Goal: Task Accomplishment & Management: Use online tool/utility

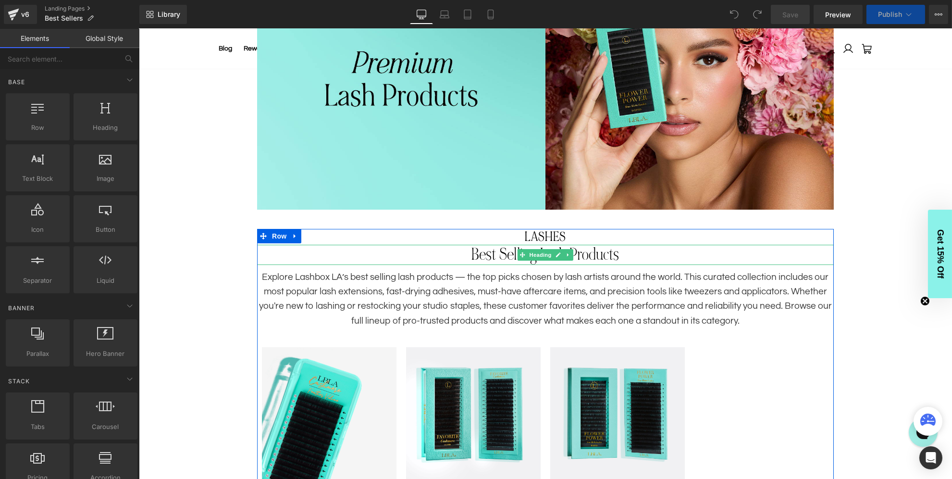
click at [505, 255] on h1 "Best Selling Lash Products" at bounding box center [545, 255] width 577 height 20
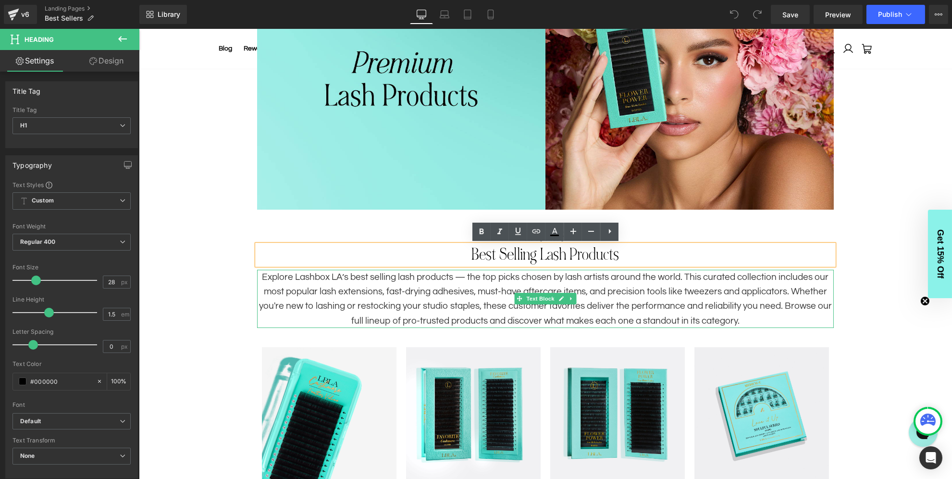
click at [520, 286] on p "Explore Lashbox LA’s best selling lash products — the top picks chosen by lash …" at bounding box center [545, 299] width 577 height 59
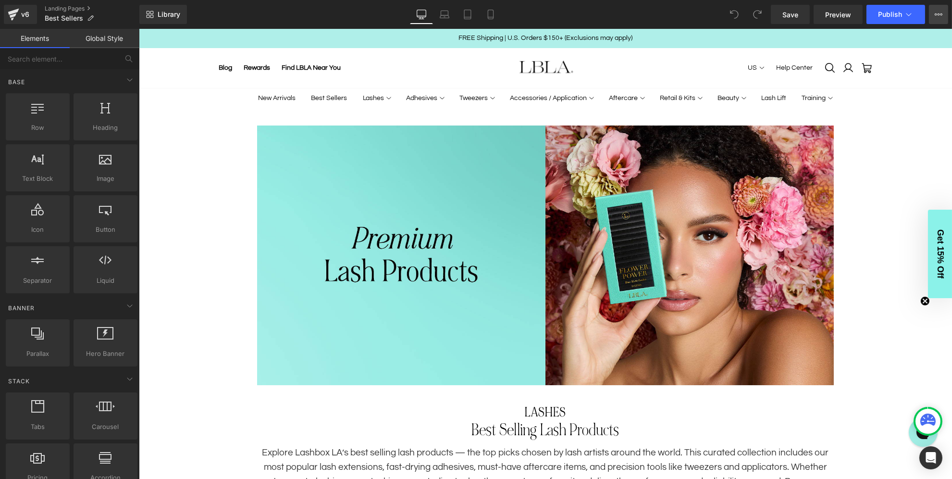
click at [935, 11] on icon at bounding box center [939, 15] width 8 height 8
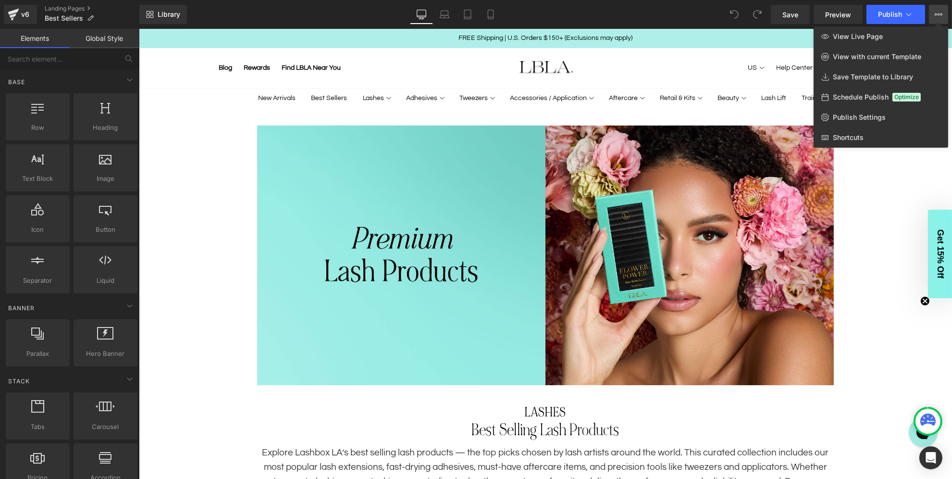
click at [204, 321] on div at bounding box center [545, 254] width 813 height 450
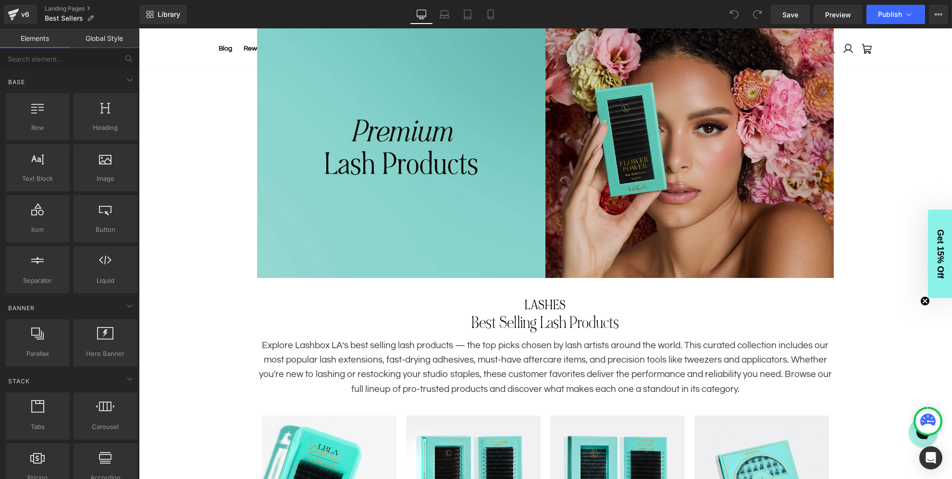
scroll to position [122, 0]
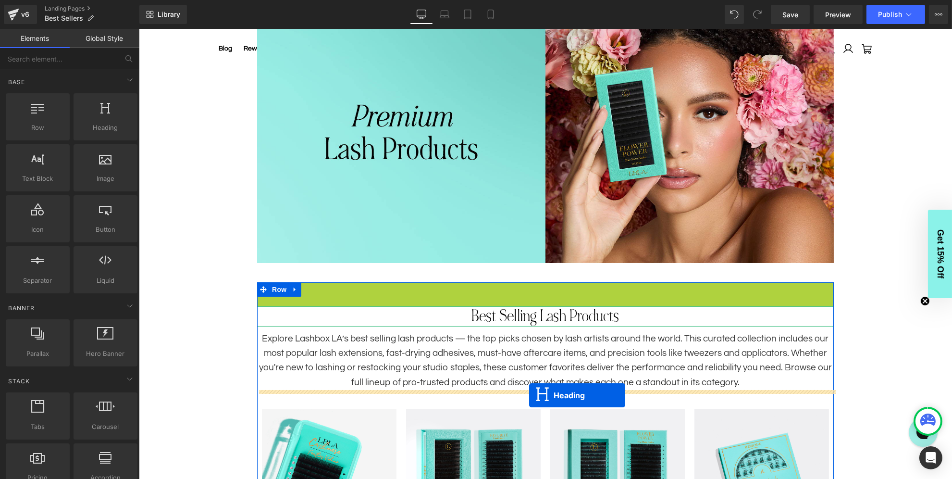
drag, startPoint x: 524, startPoint y: 291, endPoint x: 529, endPoint y: 395, distance: 103.9
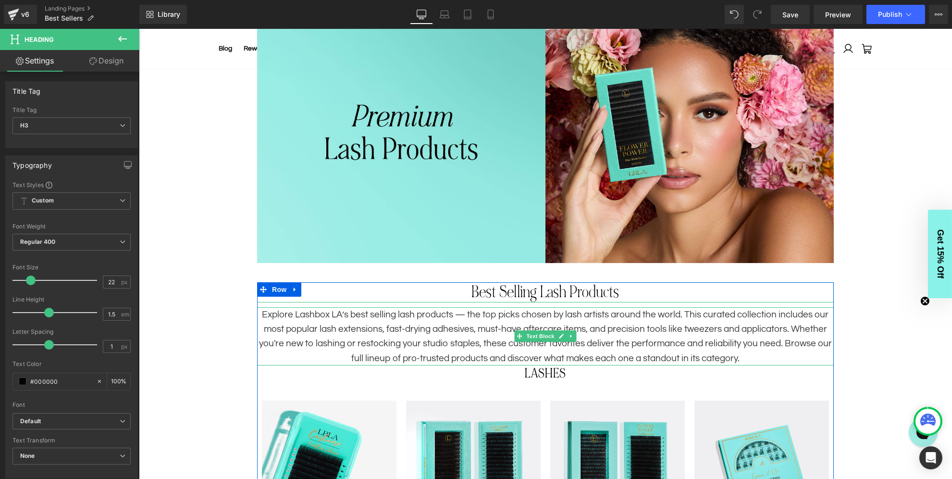
click at [482, 341] on p "Explore Lashbox LA’s best selling lash products — the top picks chosen by lash …" at bounding box center [545, 336] width 577 height 59
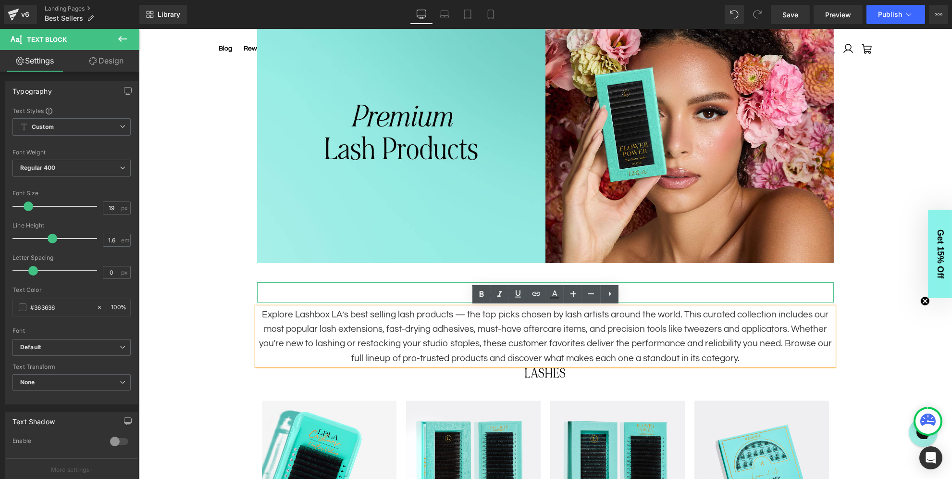
click at [313, 328] on p "Explore Lashbox LA’s best selling lash products — the top picks chosen by lash …" at bounding box center [545, 336] width 577 height 59
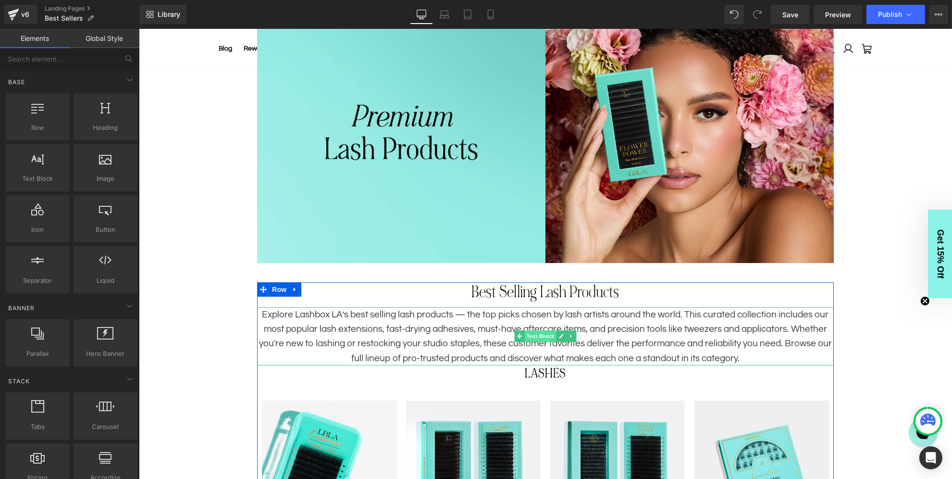
click at [536, 336] on span "Text Block" at bounding box center [540, 336] width 32 height 12
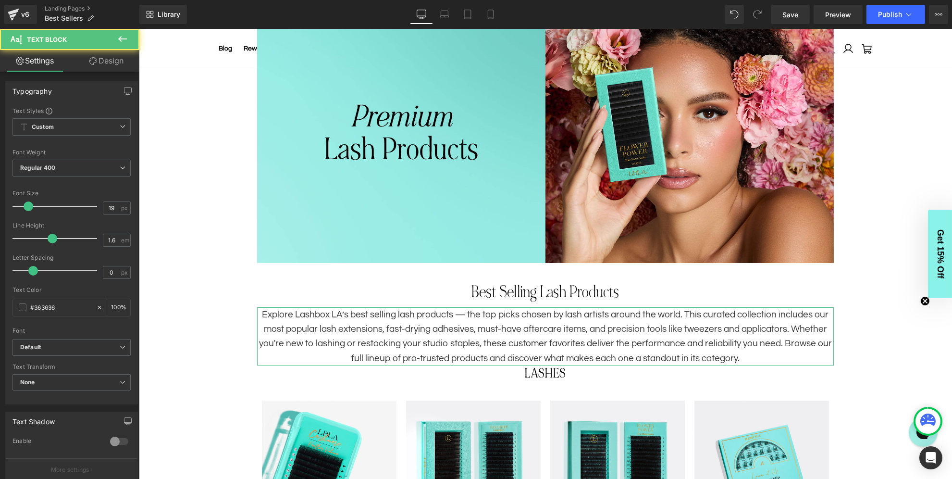
click at [121, 63] on link "Design" at bounding box center [107, 61] width 70 height 22
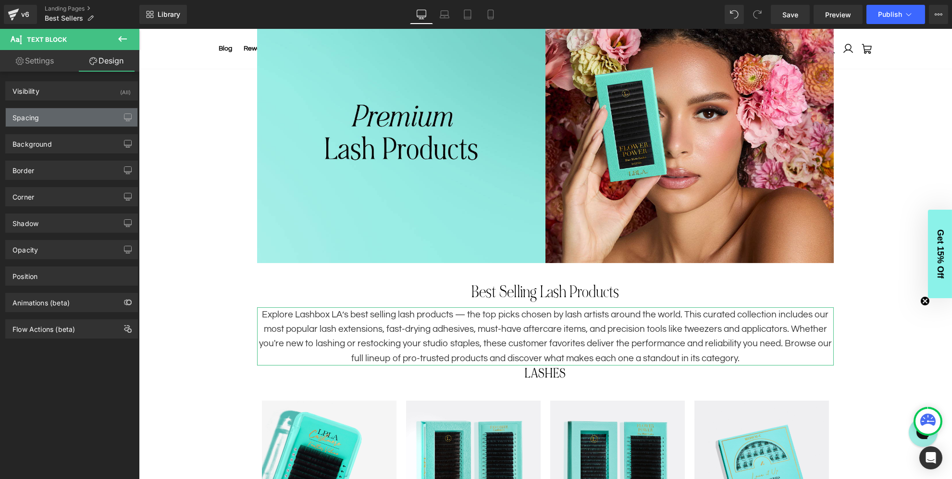
click at [58, 121] on div "Spacing" at bounding box center [72, 117] width 132 height 18
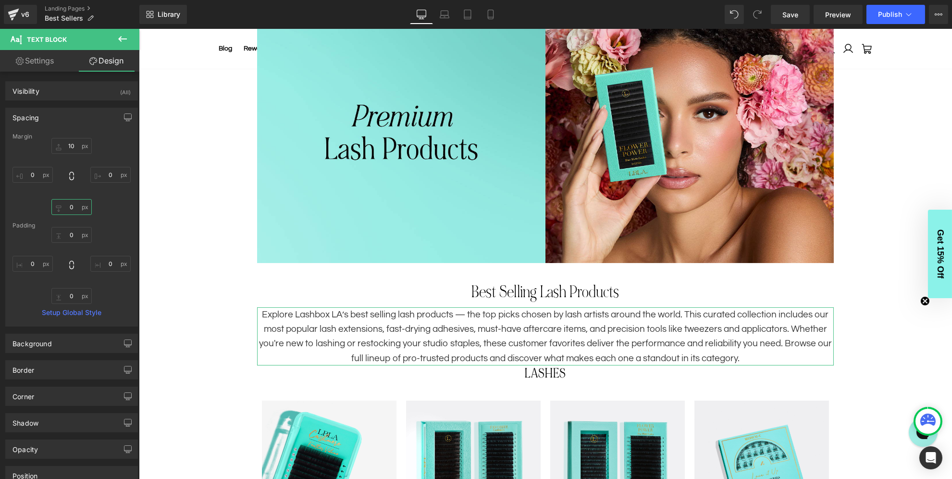
click at [71, 207] on input "0" at bounding box center [71, 207] width 40 height 16
type input "40"
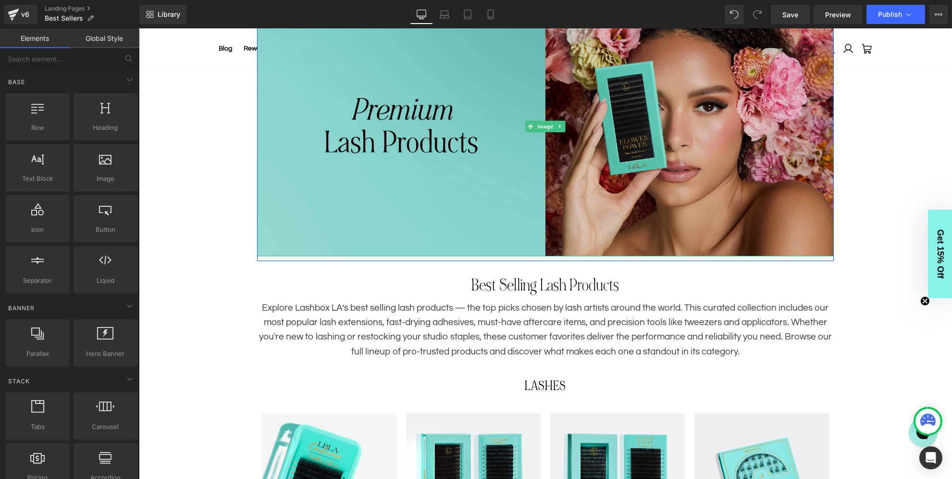
scroll to position [251, 0]
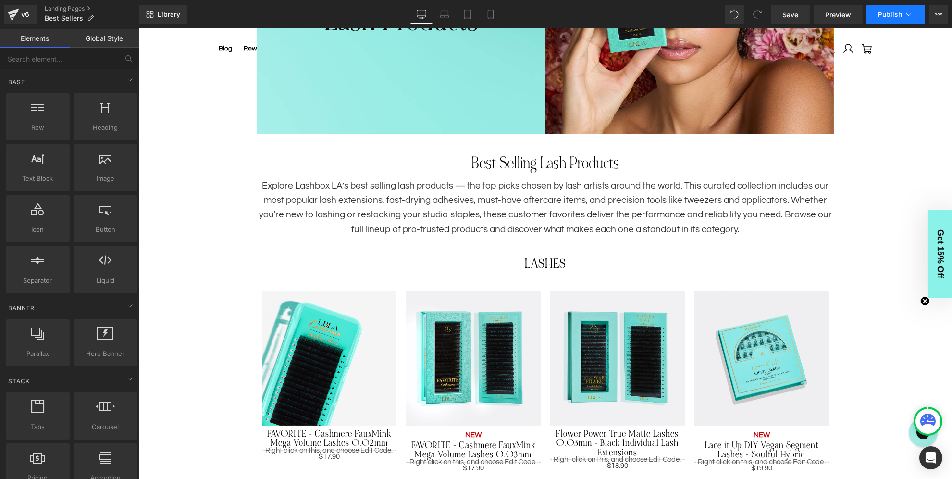
click at [896, 17] on span "Publish" at bounding box center [890, 15] width 24 height 8
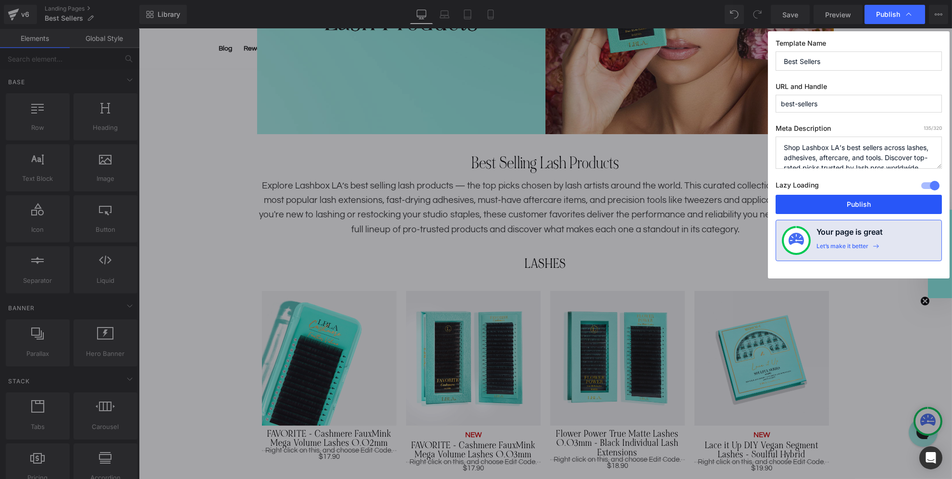
click at [856, 201] on button "Publish" at bounding box center [859, 204] width 166 height 19
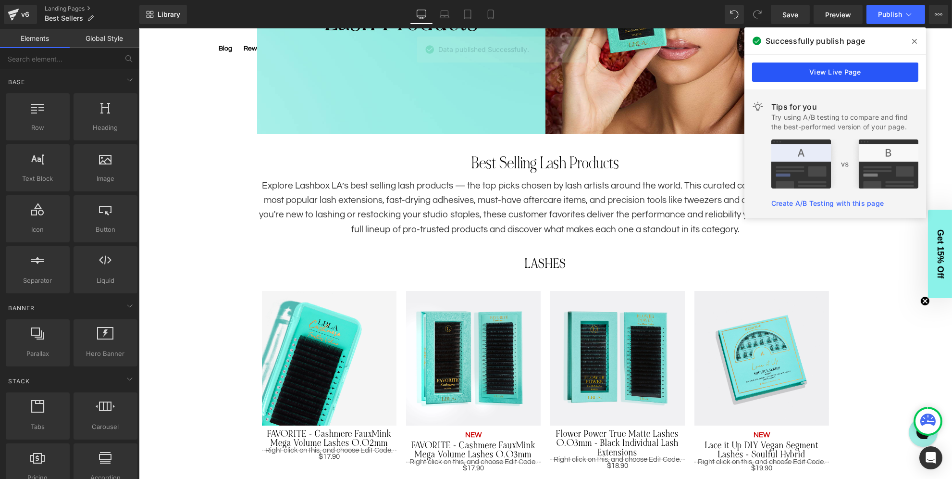
click at [822, 68] on link "View Live Page" at bounding box center [835, 71] width 166 height 19
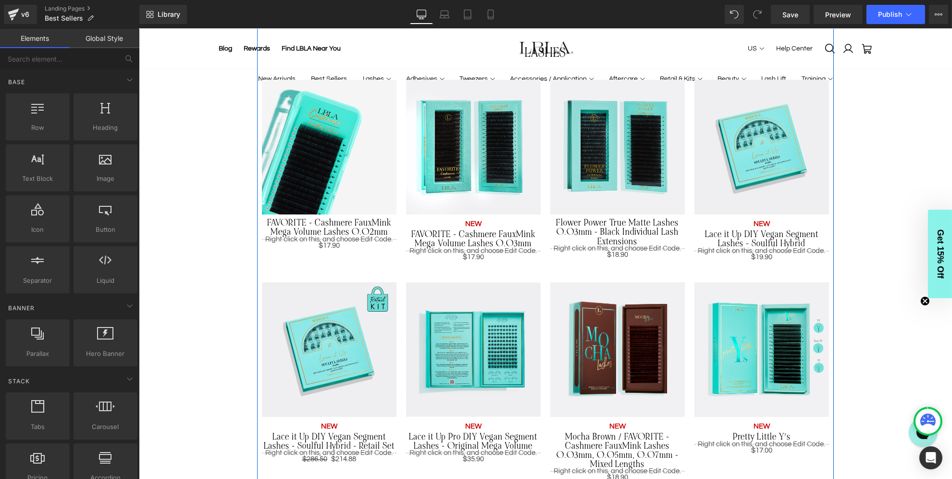
scroll to position [463, 0]
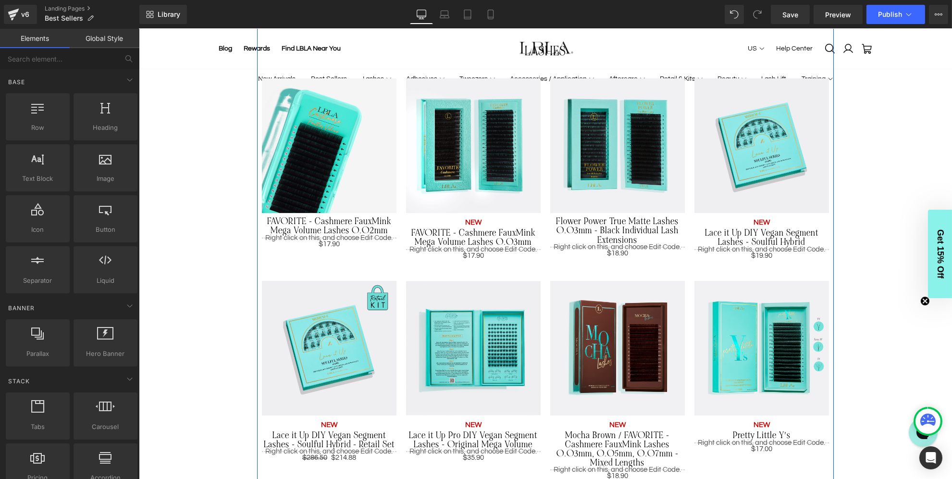
click at [475, 222] on p "NEW" at bounding box center [473, 223] width 135 height 12
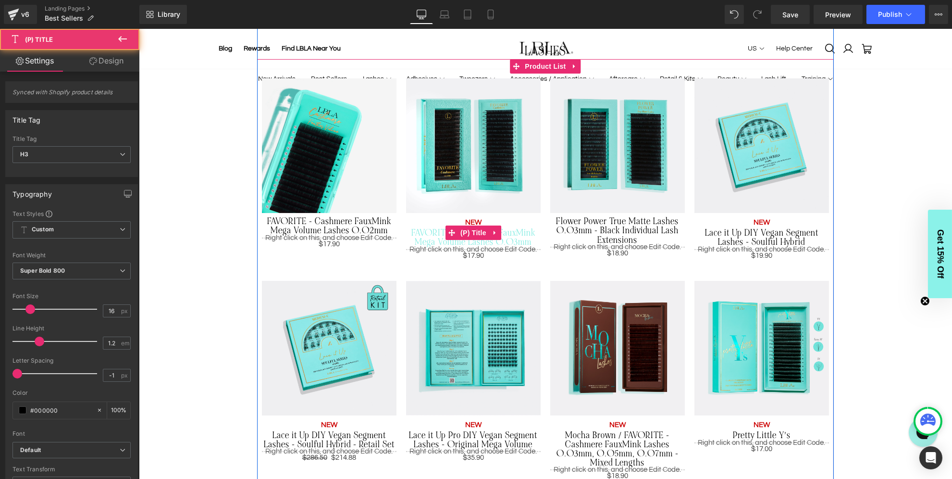
click at [433, 235] on link "FAVORITE - Cashmere FauxMink Mega Volume Lashes 0.03mm" at bounding box center [473, 237] width 135 height 18
click at [474, 221] on p "NEW" at bounding box center [473, 223] width 135 height 12
click at [476, 222] on p "NEW" at bounding box center [473, 223] width 135 height 12
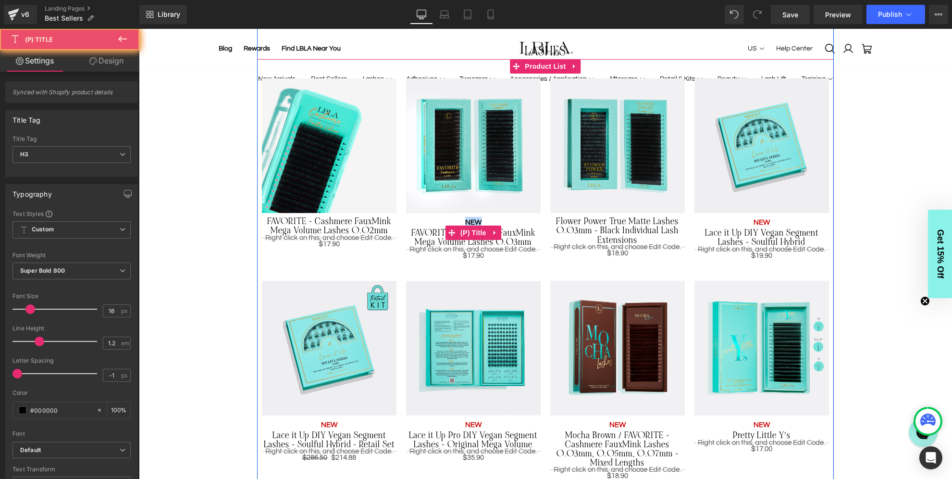
click at [476, 222] on p "NEW" at bounding box center [473, 223] width 135 height 12
click at [491, 231] on icon at bounding box center [494, 232] width 7 height 7
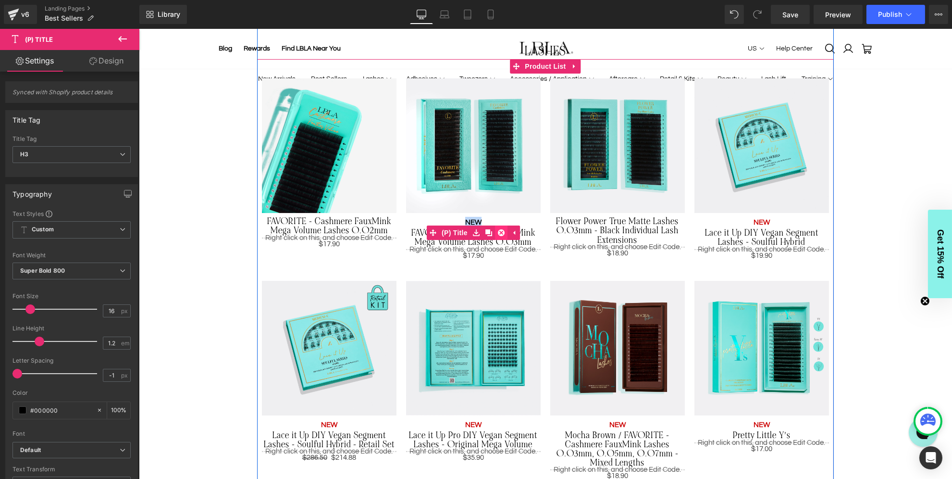
click at [501, 233] on icon at bounding box center [500, 232] width 7 height 7
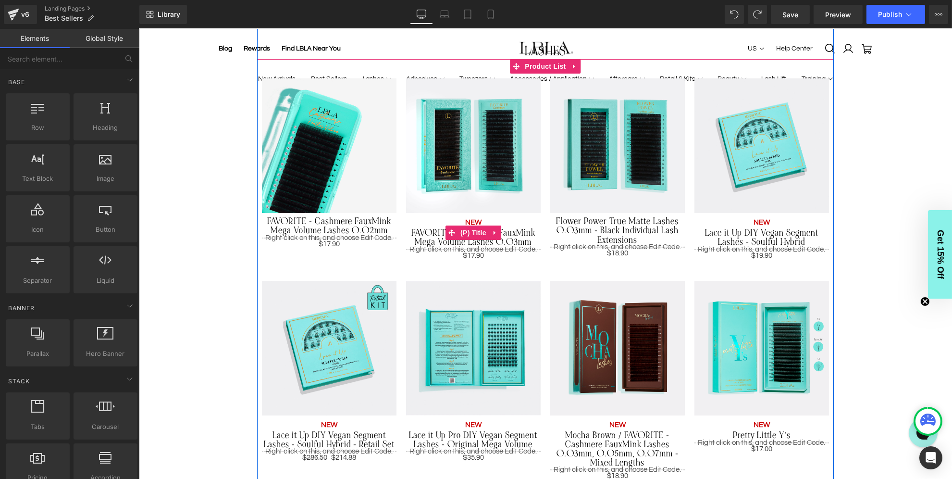
click at [474, 221] on p "NEW" at bounding box center [473, 223] width 135 height 12
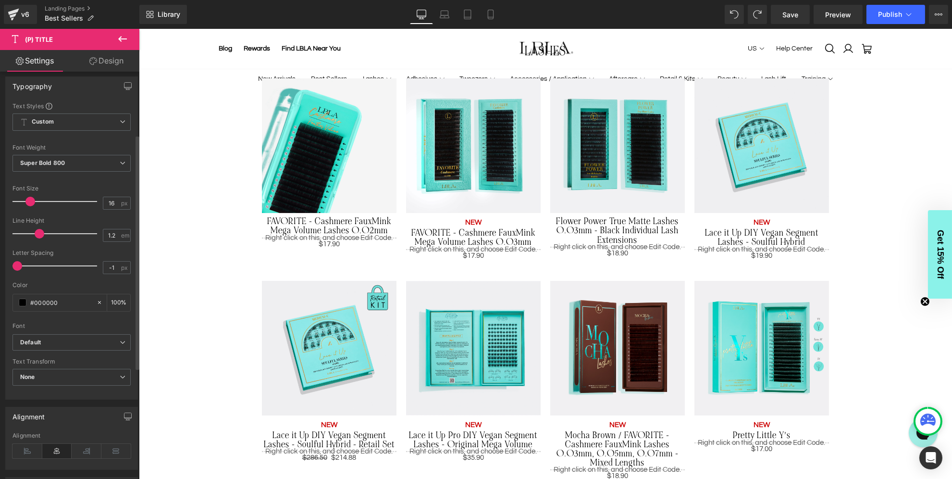
scroll to position [109, 0]
click at [483, 231] on span "(P) Title" at bounding box center [473, 232] width 31 height 14
click at [477, 222] on p "NEW" at bounding box center [473, 223] width 135 height 12
click at [433, 249] on div "Liquid" at bounding box center [473, 249] width 135 height 1
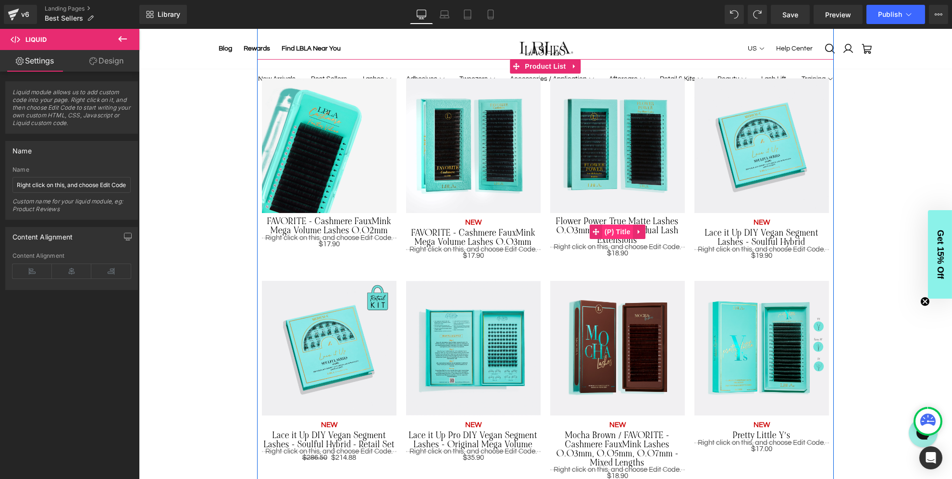
click at [613, 229] on span "(P) Title" at bounding box center [617, 231] width 31 height 14
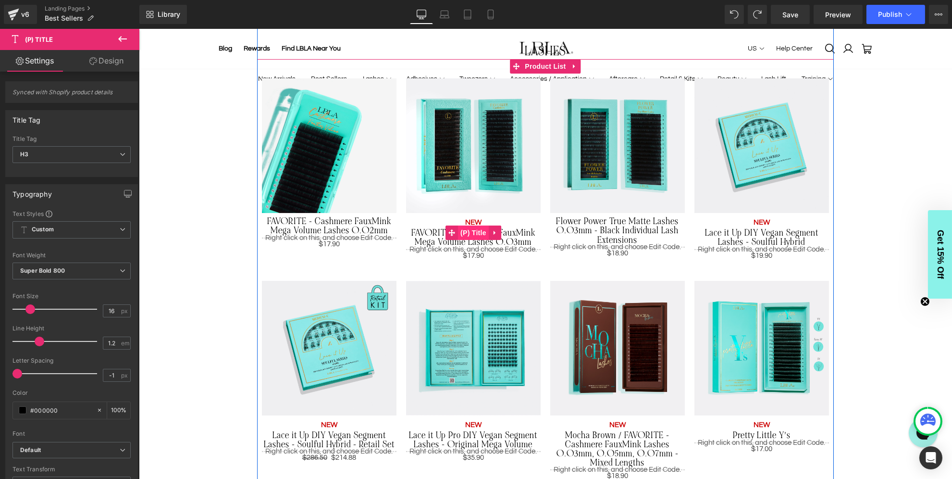
click at [475, 235] on span "(P) Title" at bounding box center [473, 232] width 31 height 14
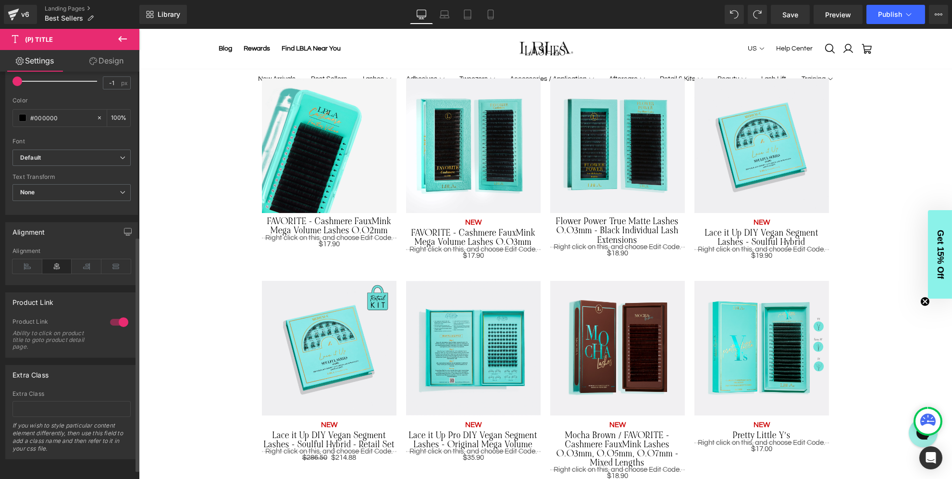
scroll to position [0, 0]
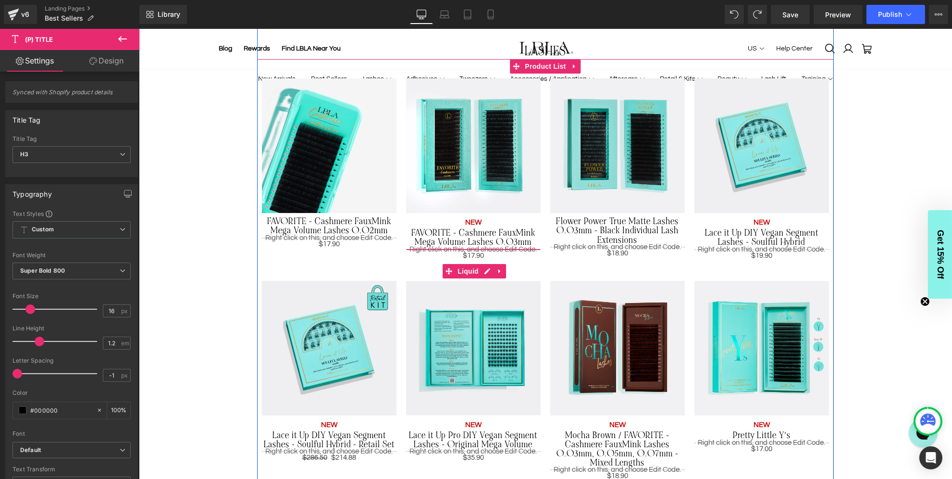
click at [472, 249] on div "Liquid" at bounding box center [473, 249] width 135 height 1
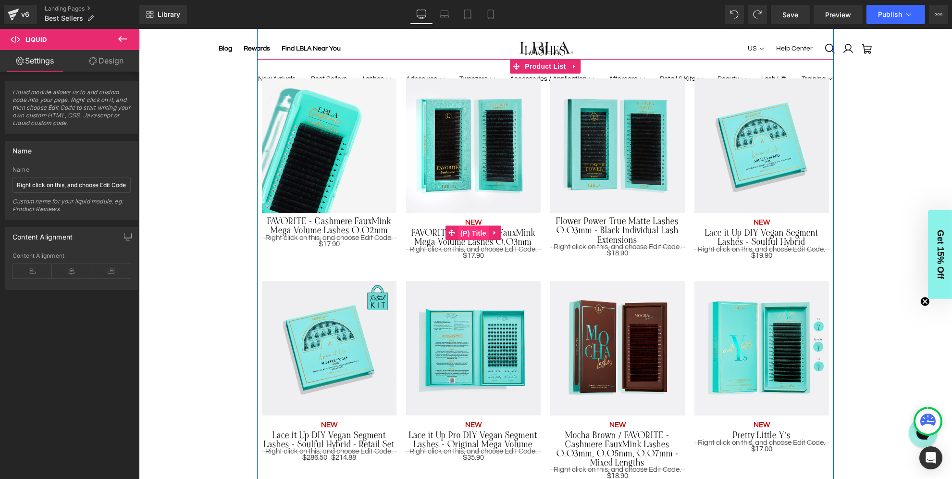
click at [471, 235] on span "(P) Title" at bounding box center [473, 233] width 31 height 14
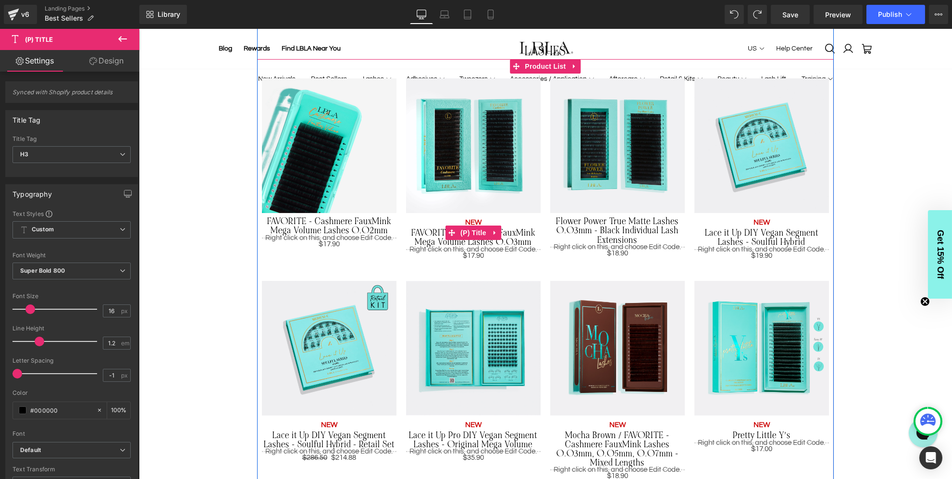
click at [468, 221] on p "NEW" at bounding box center [473, 223] width 135 height 12
click at [548, 62] on span "Product List" at bounding box center [545, 66] width 46 height 14
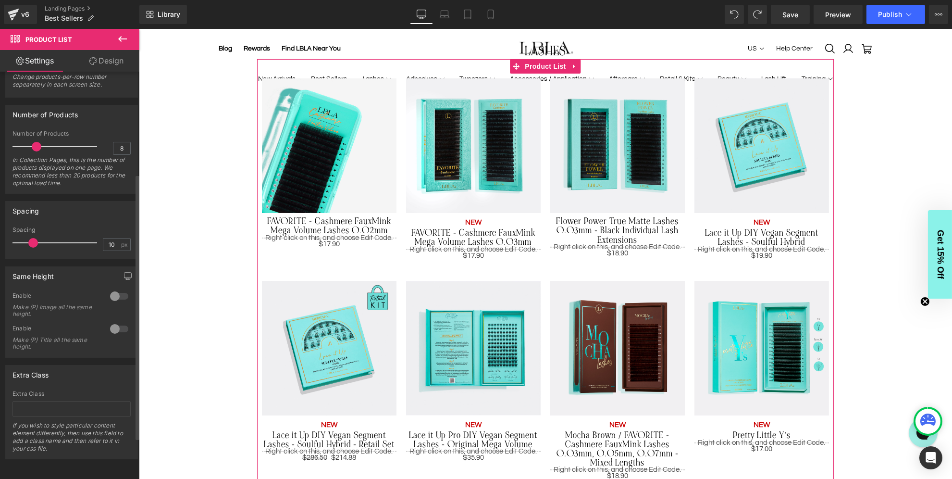
scroll to position [219, 0]
click at [477, 222] on p "NEW" at bounding box center [473, 223] width 135 height 12
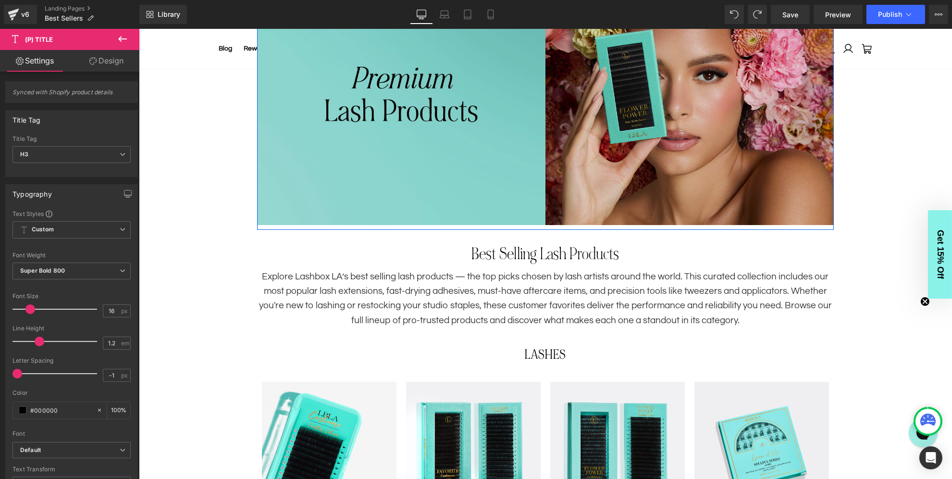
scroll to position [160, 0]
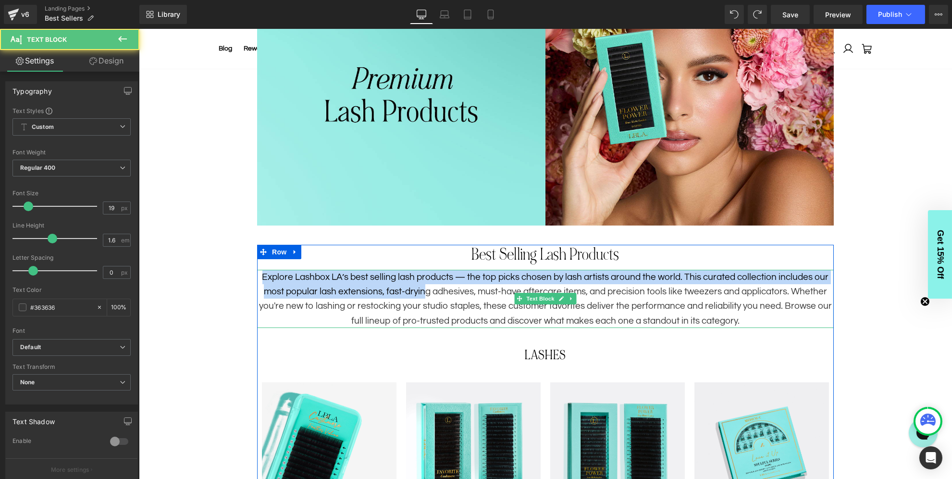
drag, startPoint x: 265, startPoint y: 277, endPoint x: 428, endPoint y: 290, distance: 163.5
click at [428, 290] on p "Explore Lashbox LA’s best selling lash products — the top picks chosen by lash …" at bounding box center [545, 299] width 577 height 59
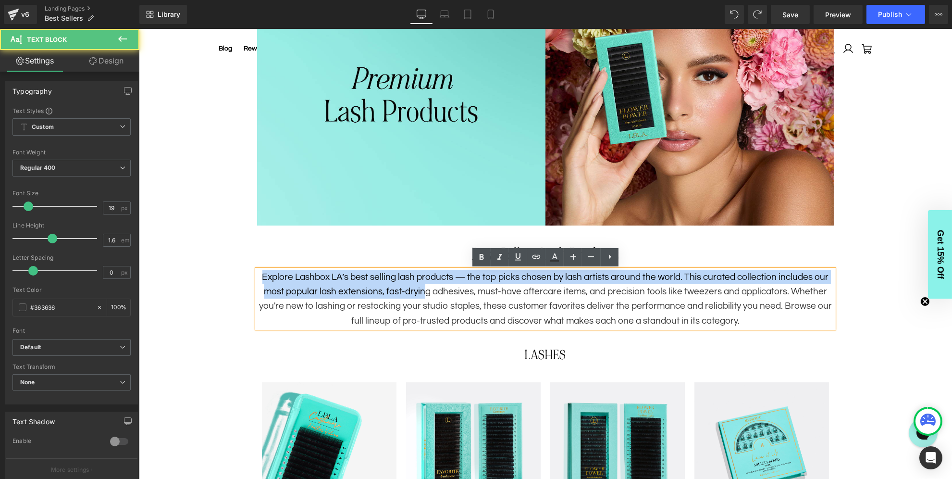
click at [428, 290] on p "Explore Lashbox LA’s best selling lash products — the top picks chosen by lash …" at bounding box center [545, 299] width 577 height 59
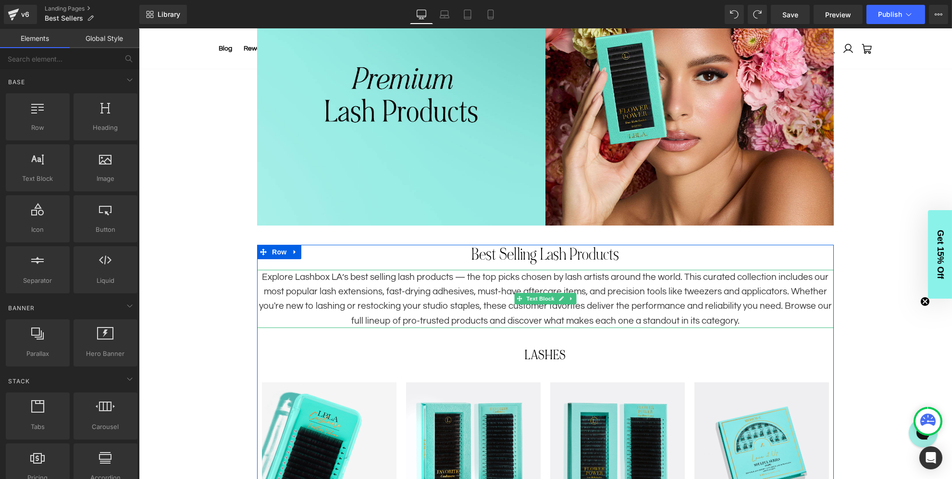
click at [490, 308] on p "Explore Lashbox LA’s best selling lash products — the top picks chosen by lash …" at bounding box center [545, 299] width 577 height 59
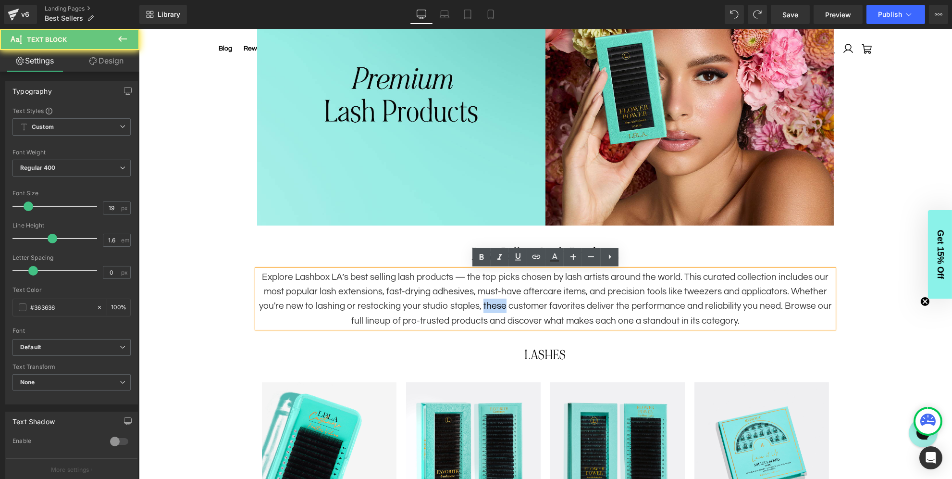
click at [490, 308] on p "Explore Lashbox LA’s best selling lash products — the top picks chosen by lash …" at bounding box center [545, 299] width 577 height 59
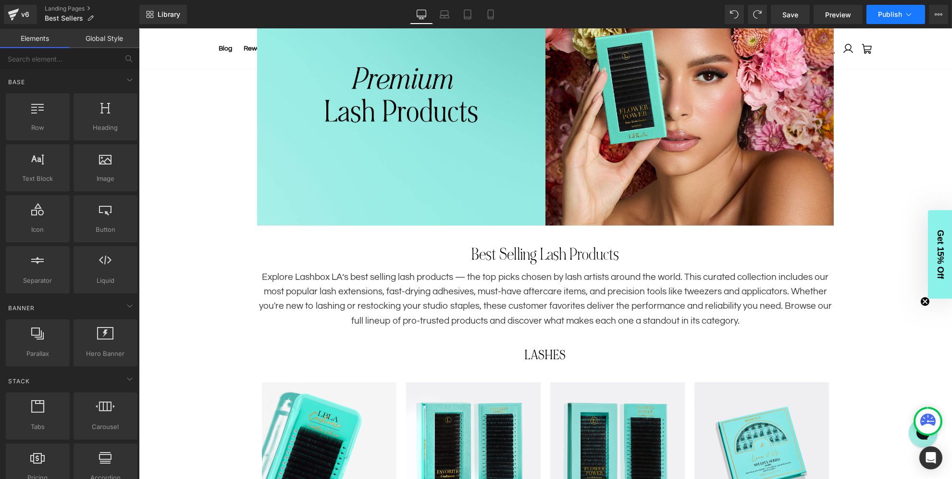
click at [880, 16] on span "Publish" at bounding box center [890, 15] width 24 height 8
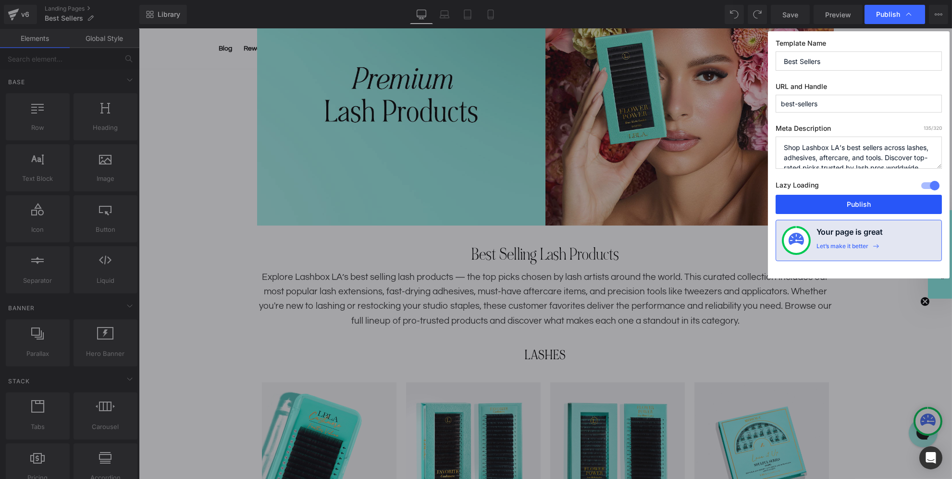
click at [860, 208] on button "Publish" at bounding box center [859, 204] width 166 height 19
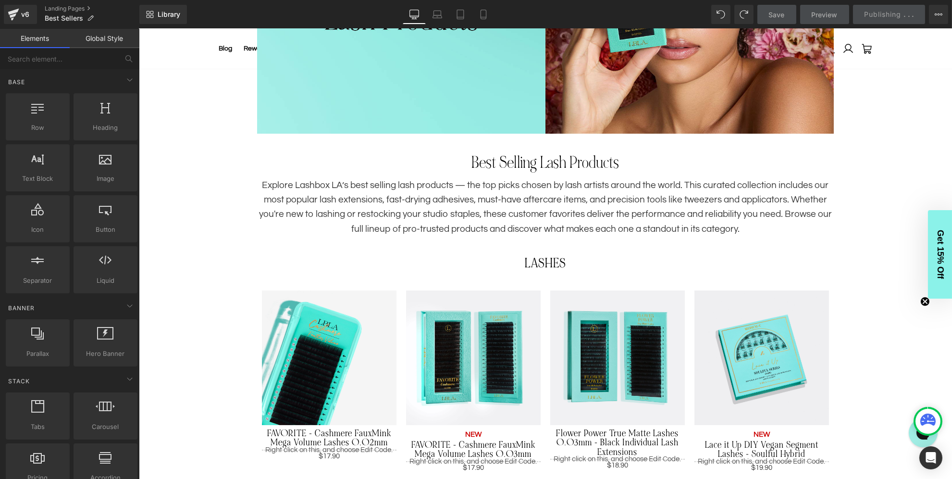
scroll to position [253, 0]
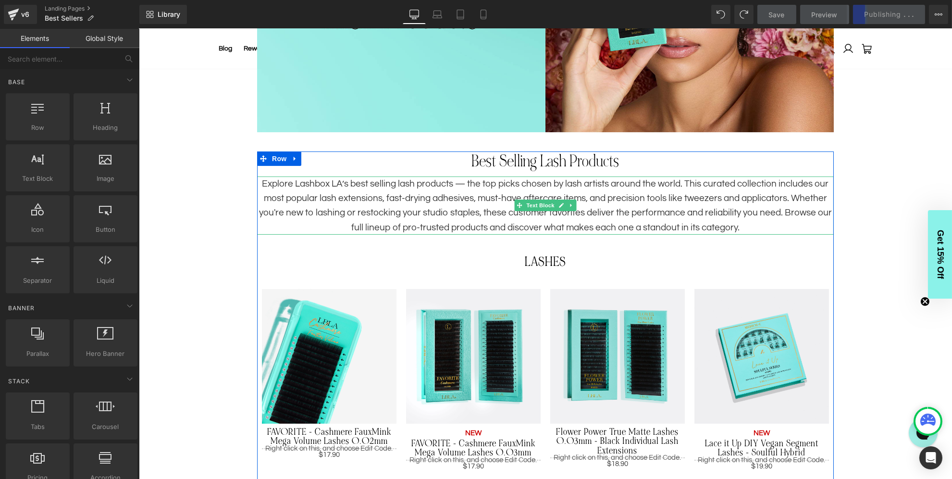
click at [528, 188] on p "Explore Lashbox LA’s best selling lash products — the top picks chosen by lash …" at bounding box center [545, 205] width 577 height 59
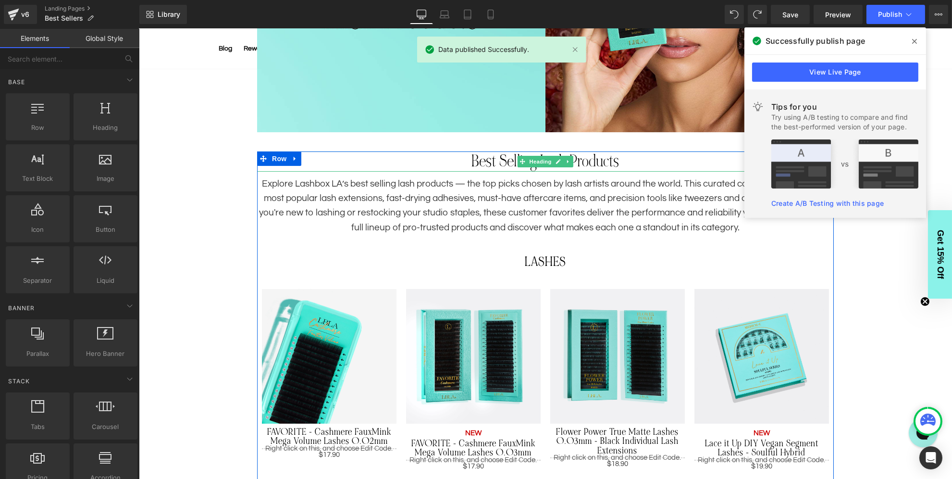
click at [504, 163] on h1 "Best Selling Lash Products" at bounding box center [545, 161] width 577 height 20
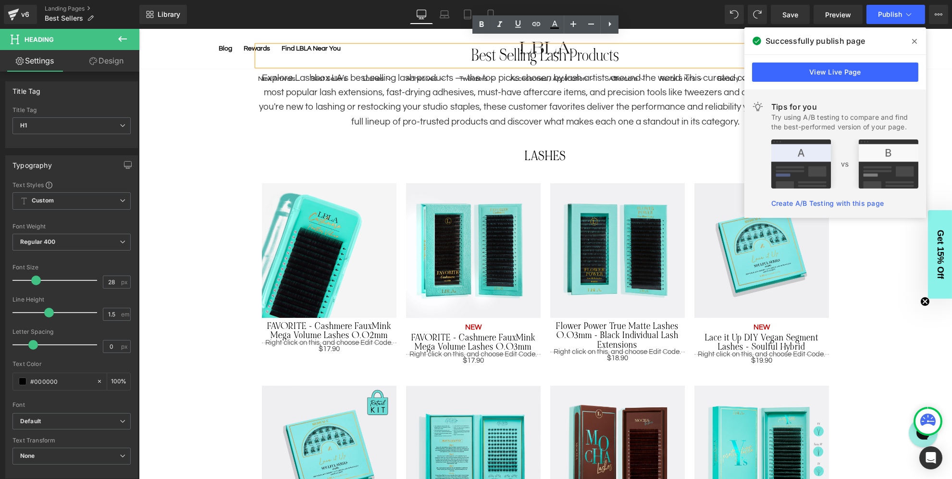
scroll to position [367, 0]
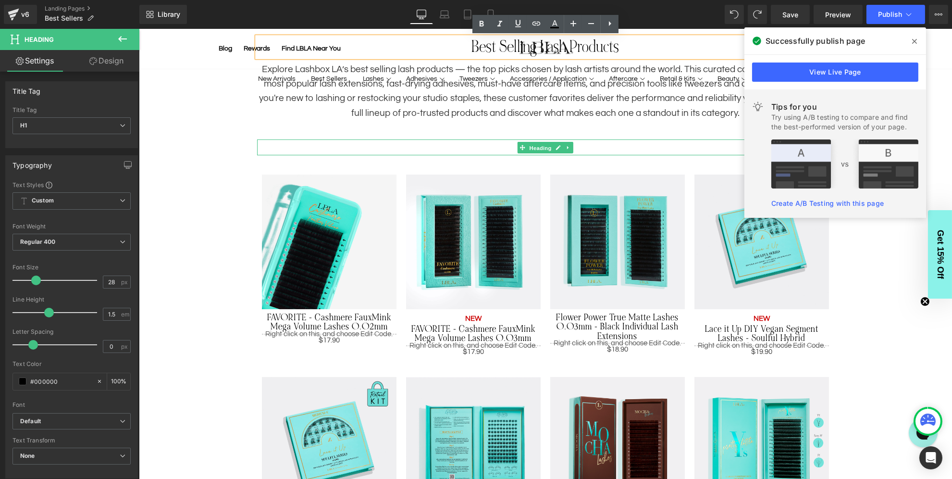
click at [546, 145] on span "Heading" at bounding box center [540, 148] width 26 height 12
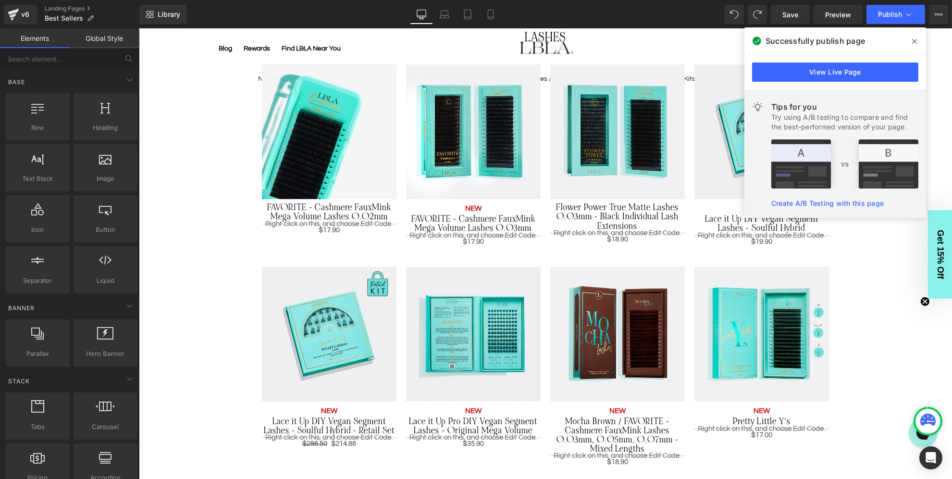
scroll to position [478, 0]
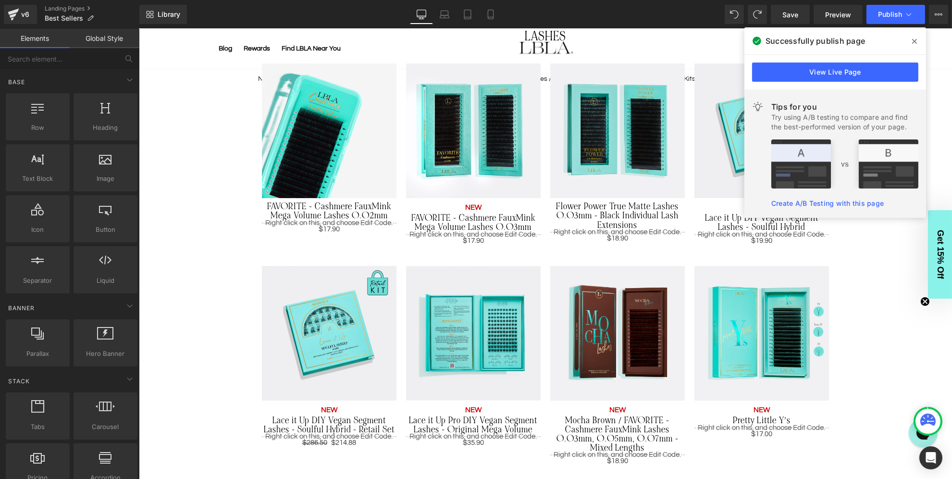
click at [915, 40] on icon at bounding box center [914, 41] width 5 height 8
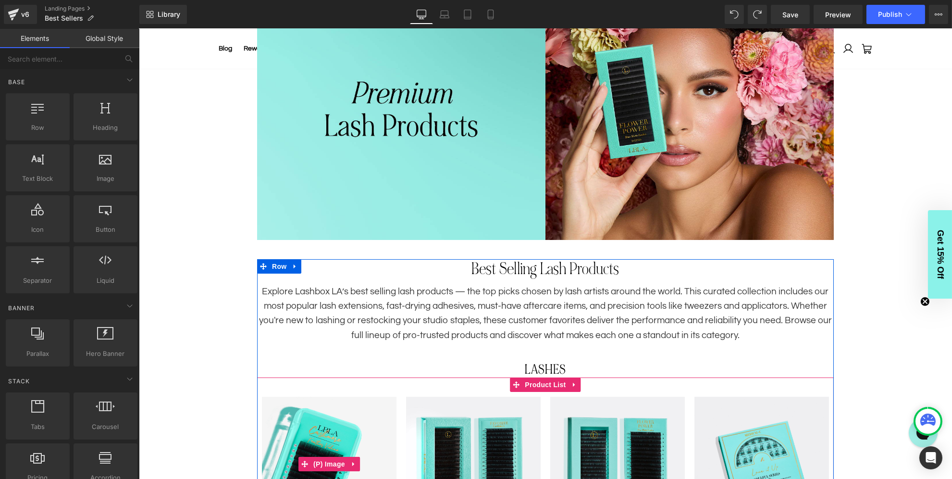
scroll to position [144, 0]
